Goal: Task Accomplishment & Management: Manage account settings

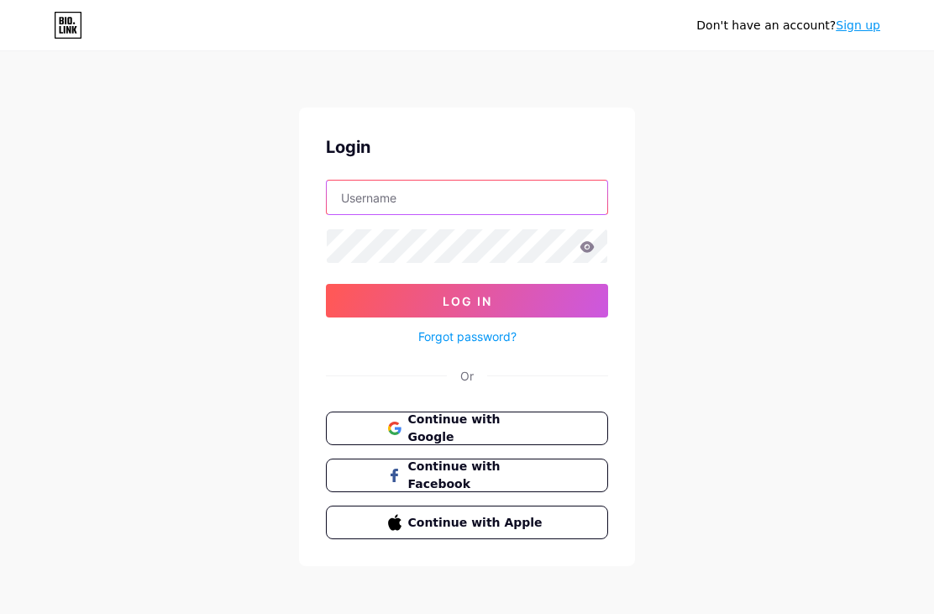
click at [510, 213] on input "text" at bounding box center [467, 198] width 281 height 34
type input "ScatterbrainStudios"
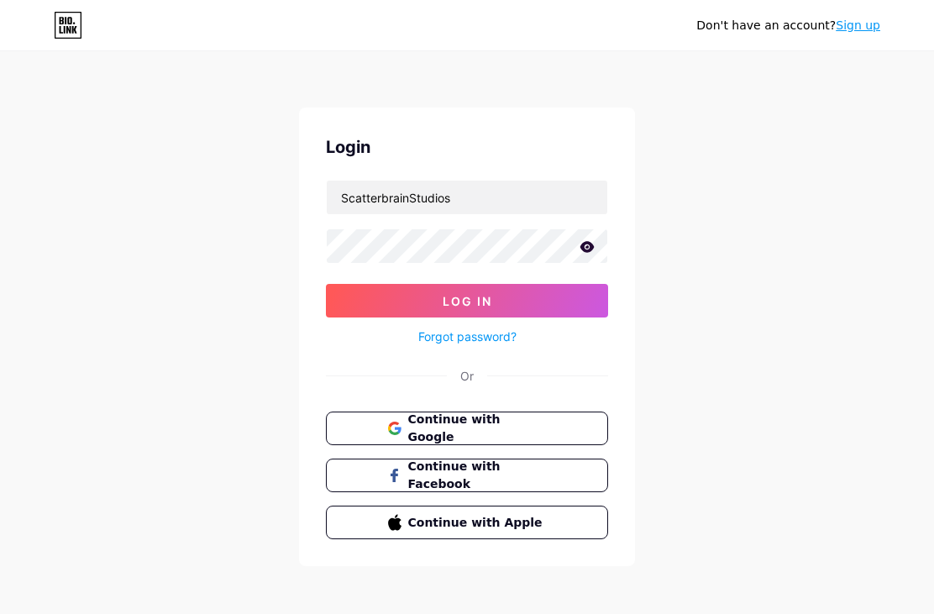
click at [593, 246] on icon at bounding box center [587, 246] width 14 height 11
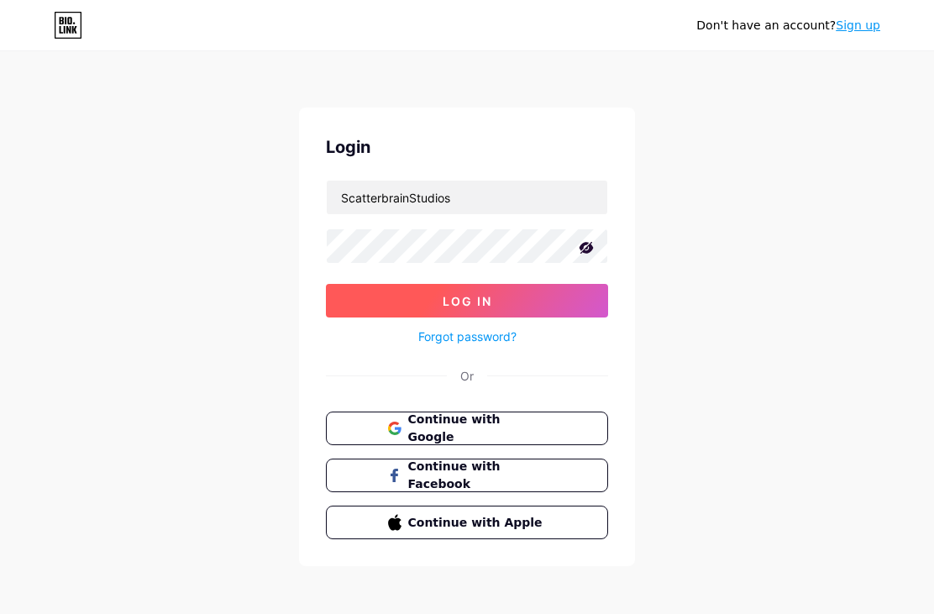
click at [460, 312] on button "Log In" at bounding box center [467, 301] width 282 height 34
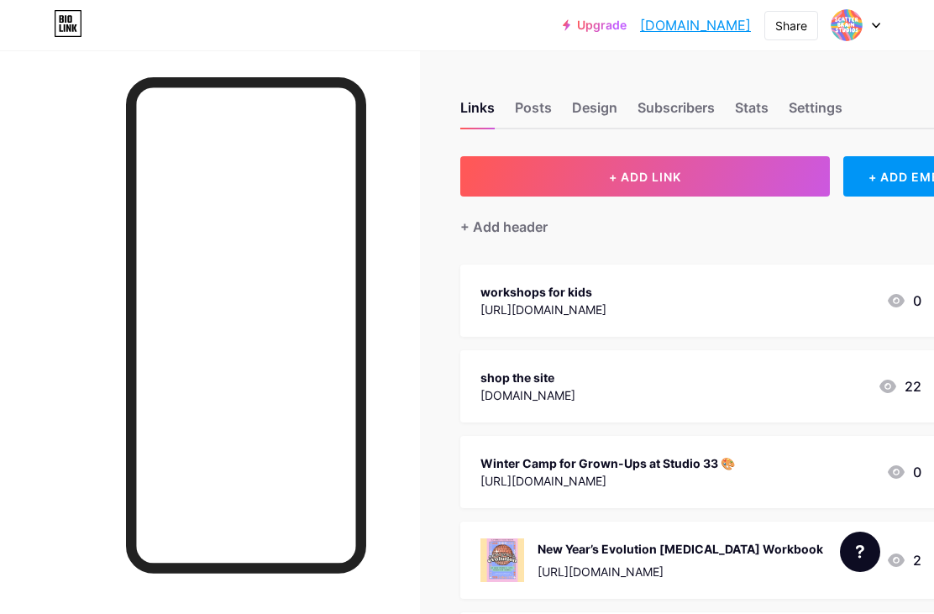
click at [889, 302] on icon at bounding box center [896, 301] width 20 height 20
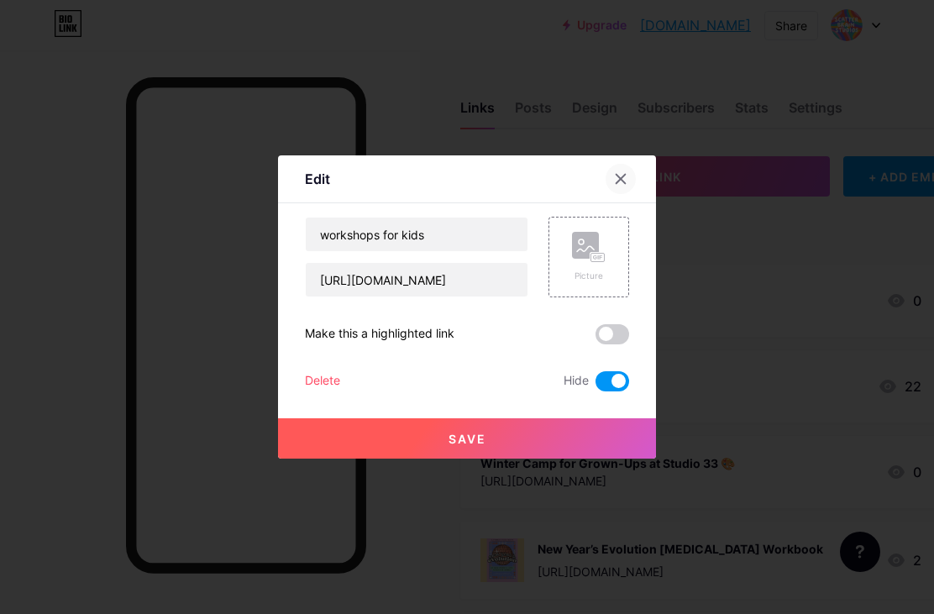
click at [627, 186] on icon at bounding box center [620, 178] width 13 height 13
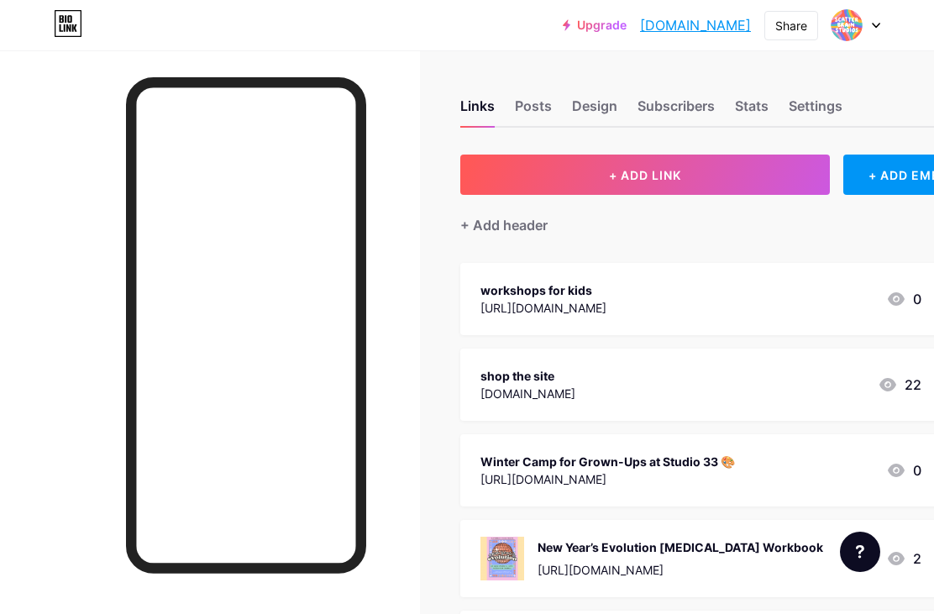
scroll to position [1, 0]
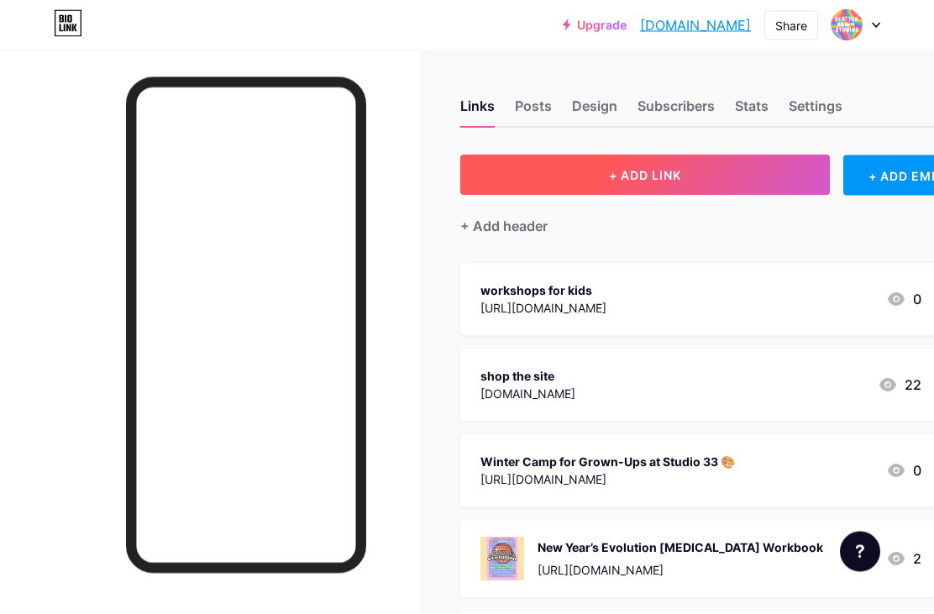
click at [728, 173] on button "+ ADD LINK" at bounding box center [645, 175] width 370 height 40
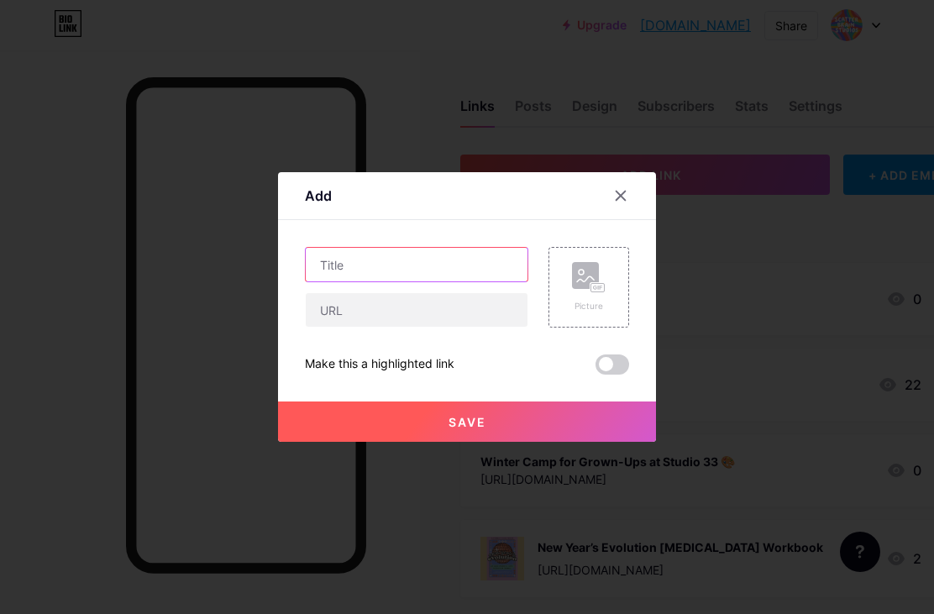
click at [444, 281] on input "text" at bounding box center [417, 265] width 222 height 34
type input "Banned Books Week"
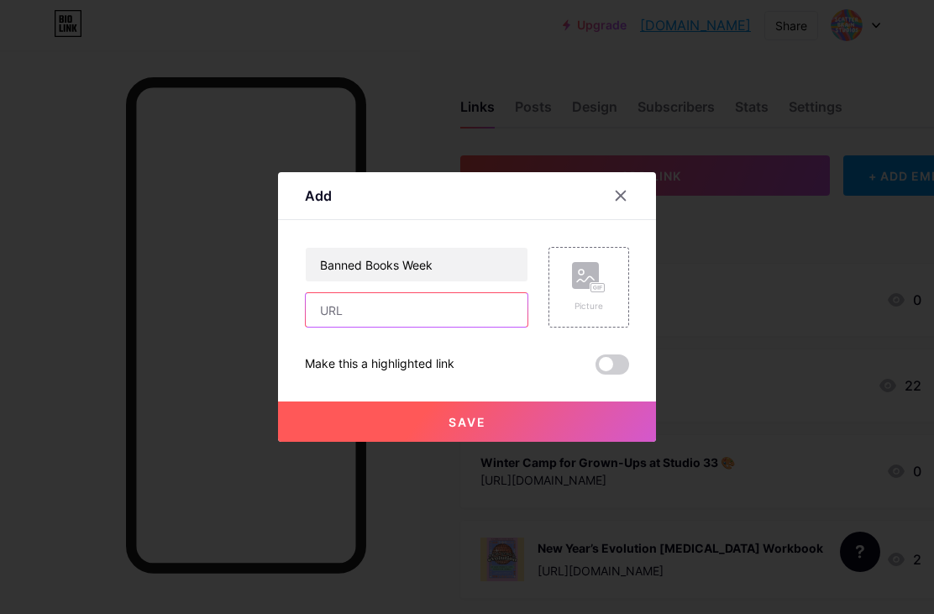
click at [444, 327] on input "text" at bounding box center [417, 310] width 222 height 34
paste input "[URL][DOMAIN_NAME]"
type input "[URL][DOMAIN_NAME]"
click at [606, 375] on span at bounding box center [613, 364] width 34 height 20
click at [596, 369] on input "checkbox" at bounding box center [596, 369] width 0 height 0
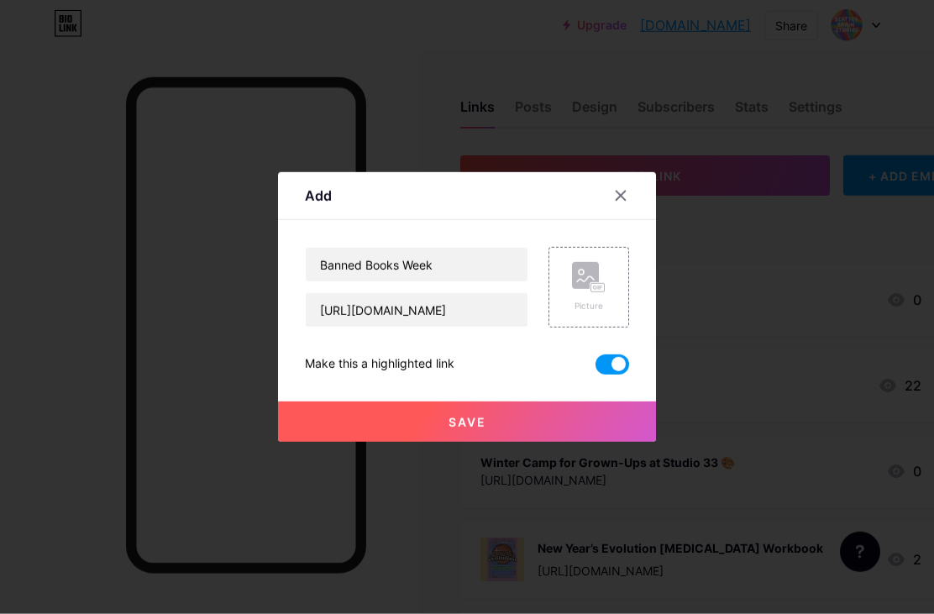
click at [536, 442] on button "Save" at bounding box center [467, 422] width 378 height 40
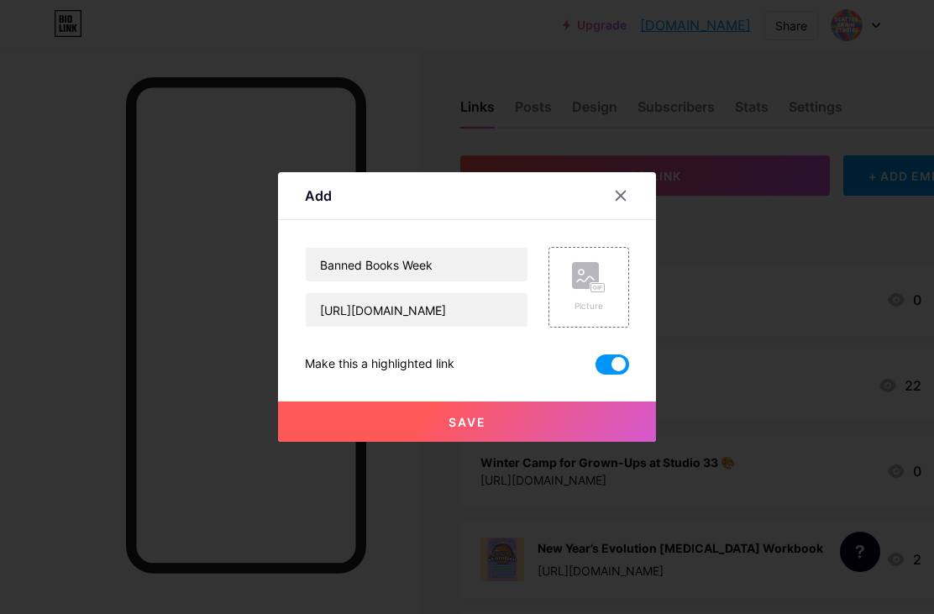
scroll to position [2, 0]
